Goal: Check status

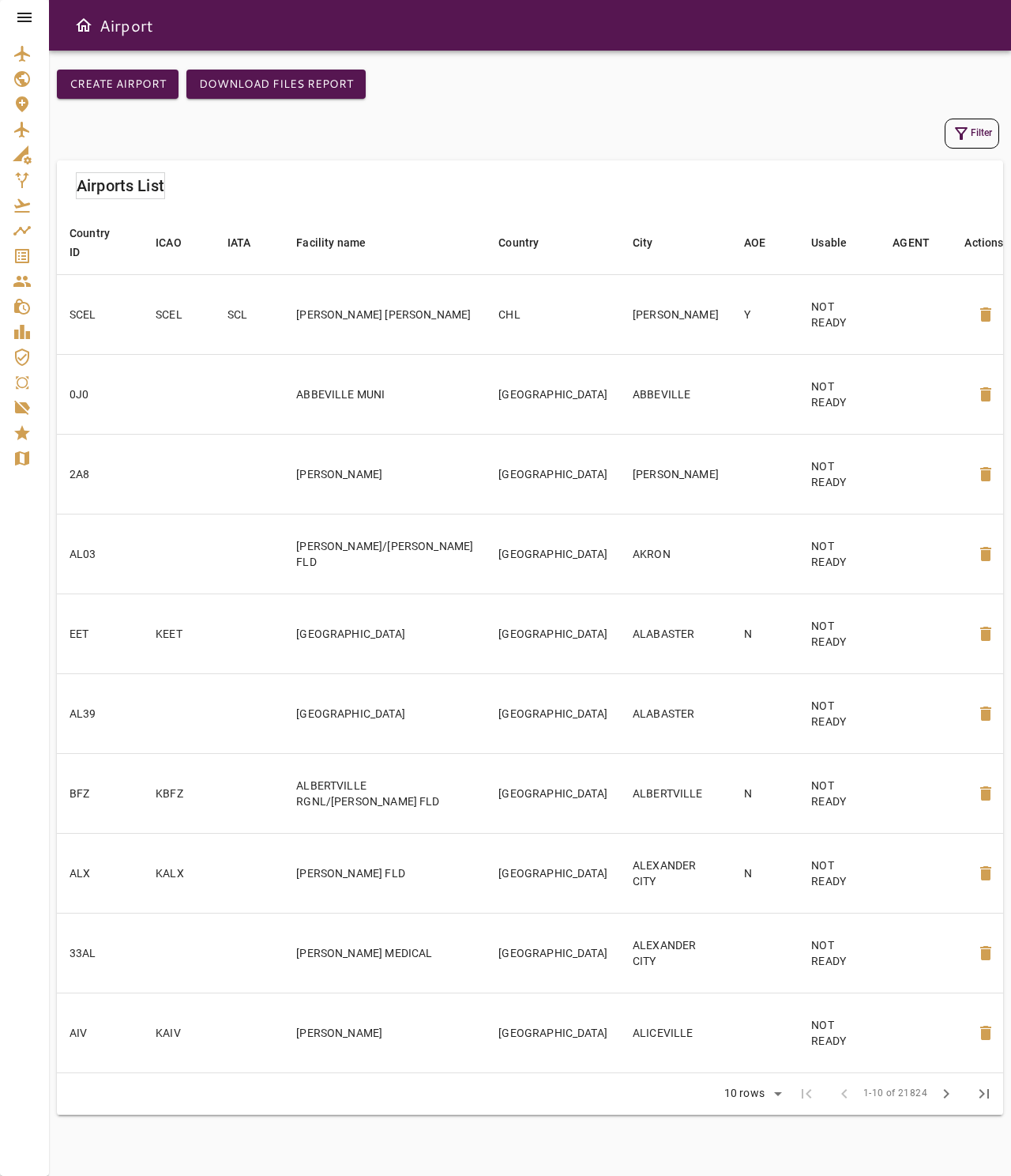
click at [26, 19] on icon at bounding box center [25, 17] width 19 height 19
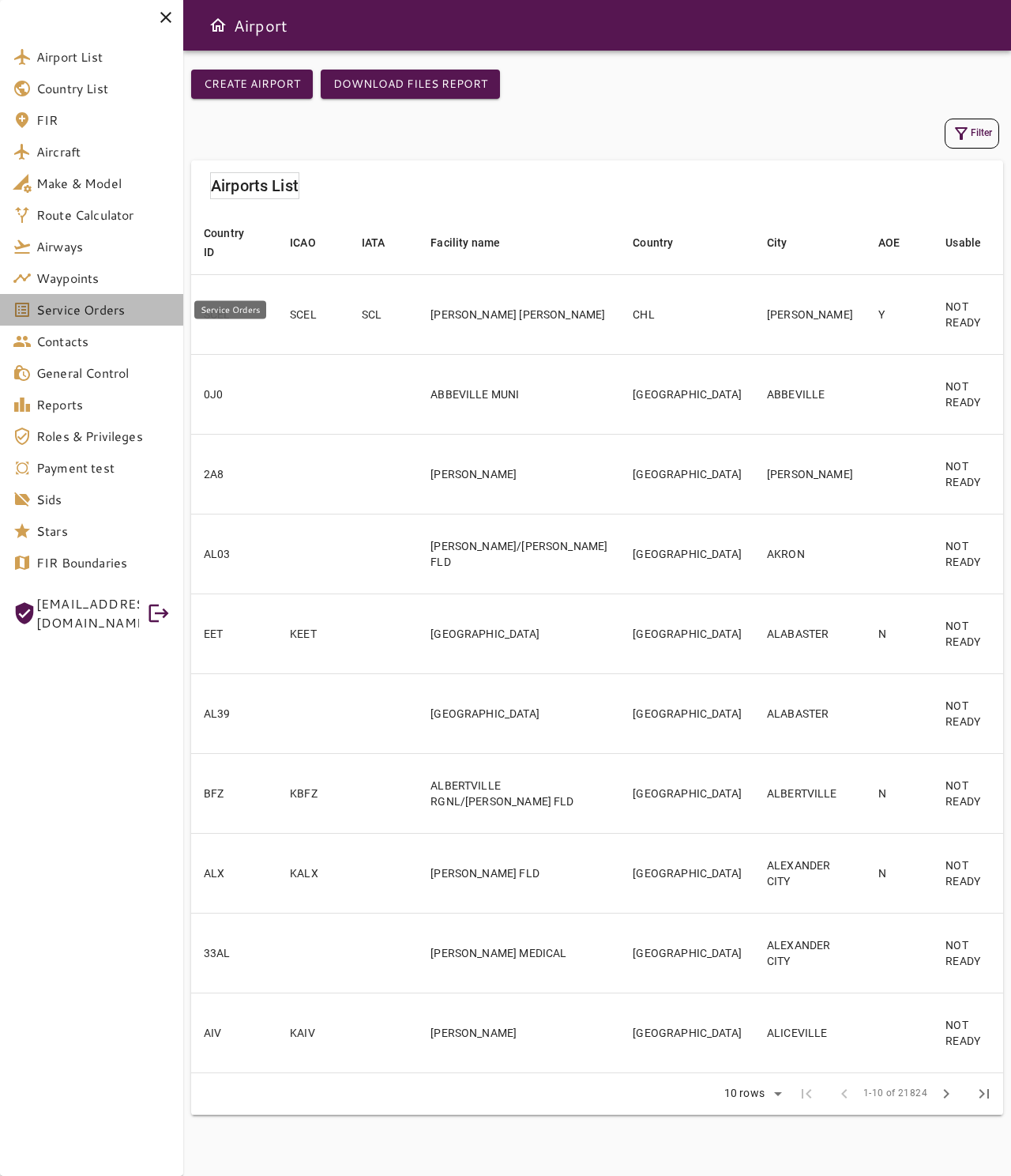
click at [108, 307] on span "Service Orders" at bounding box center [103, 309] width 134 height 19
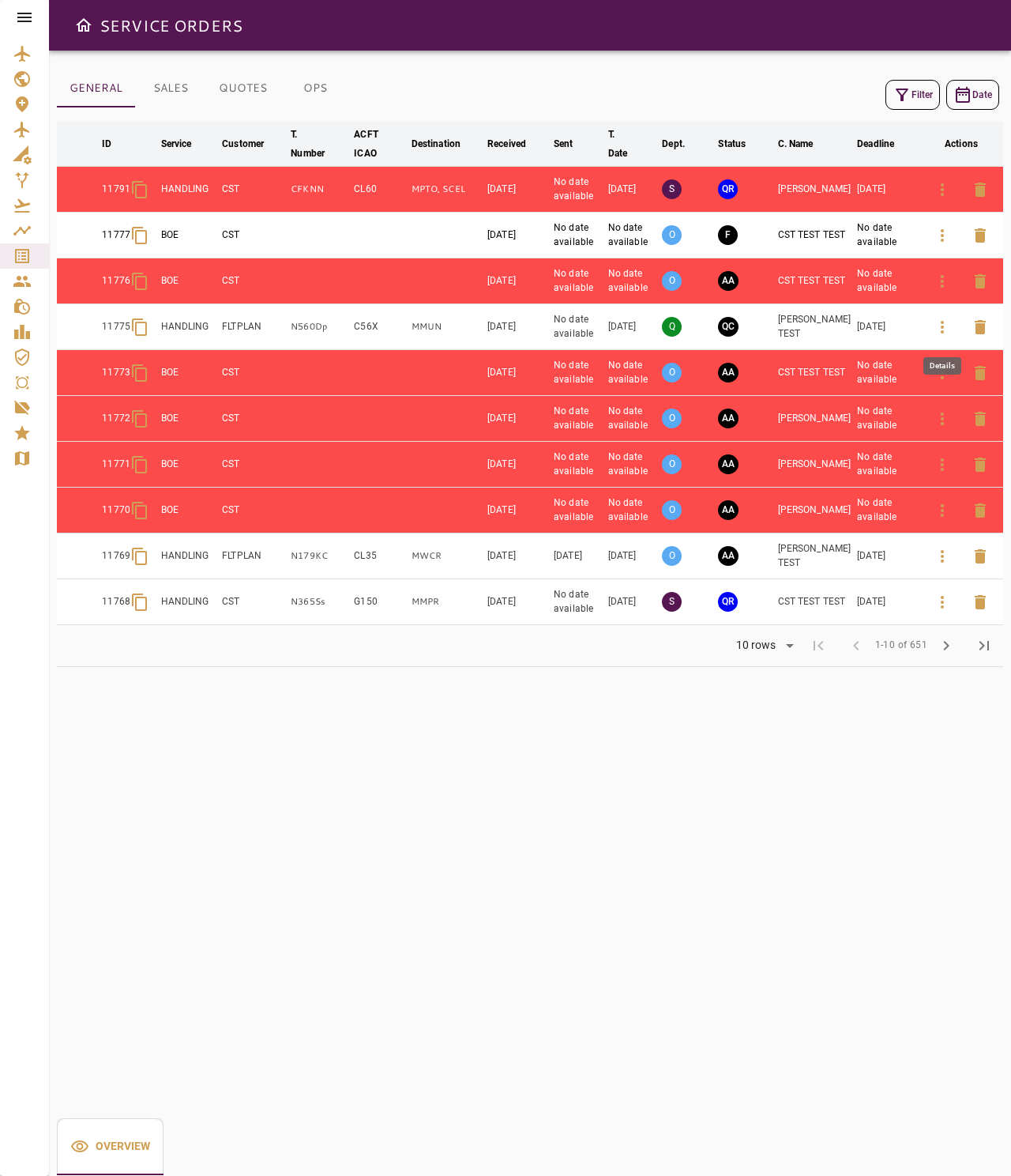
click at [933, 329] on icon "button" at bounding box center [942, 327] width 19 height 19
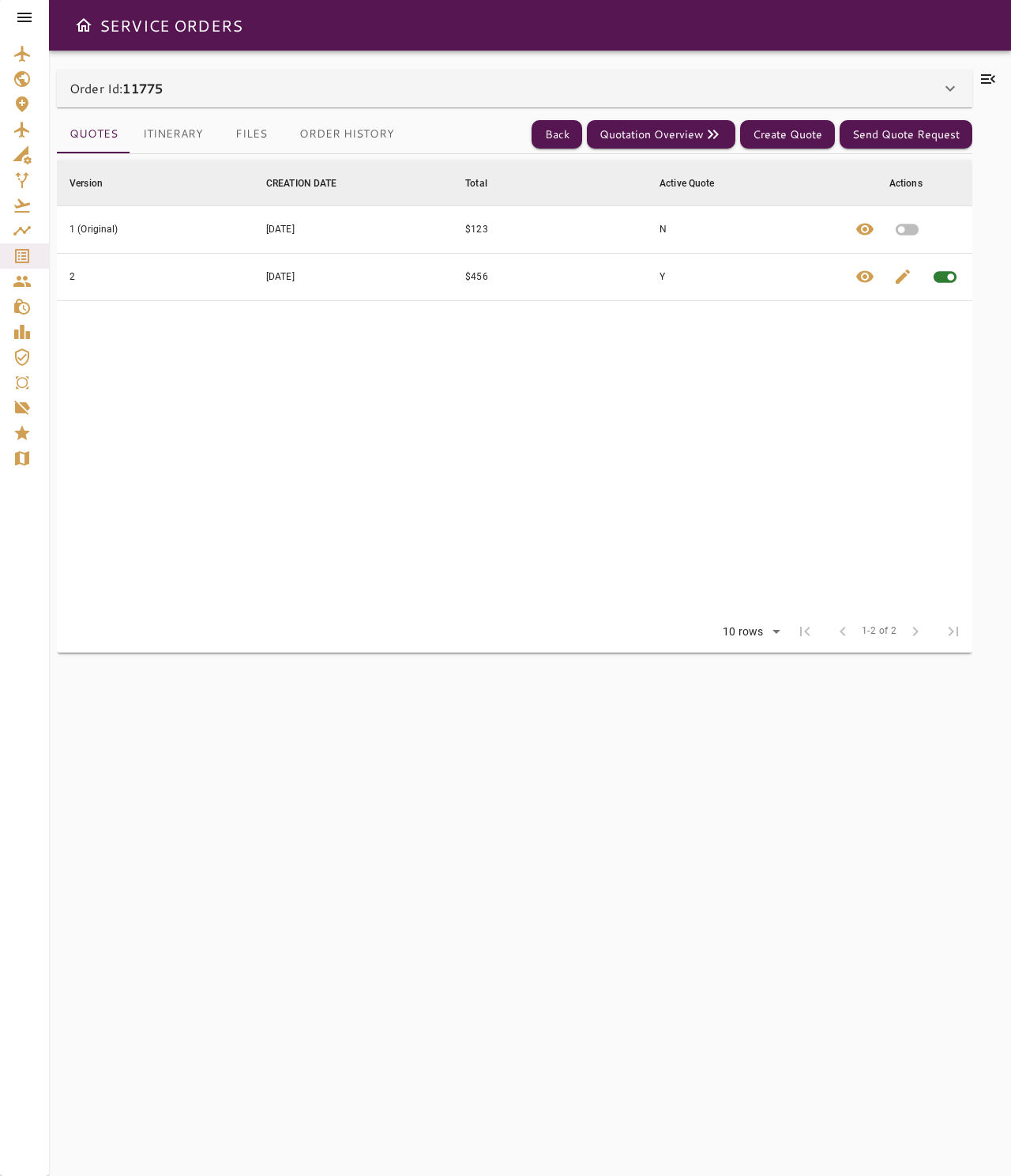
click at [410, 92] on div "Order Id: 11775" at bounding box center [504, 89] width 871 height 19
